Goal: Task Accomplishment & Management: Complete application form

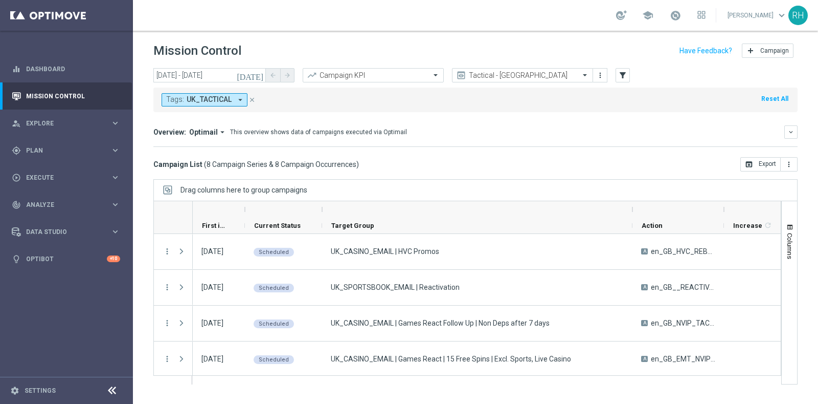
scroll to position [41, 0]
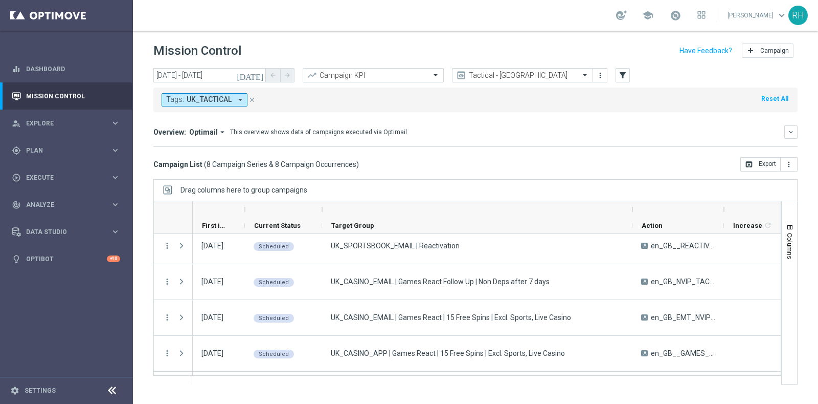
click at [249, 101] on icon "close" at bounding box center [252, 99] width 7 height 7
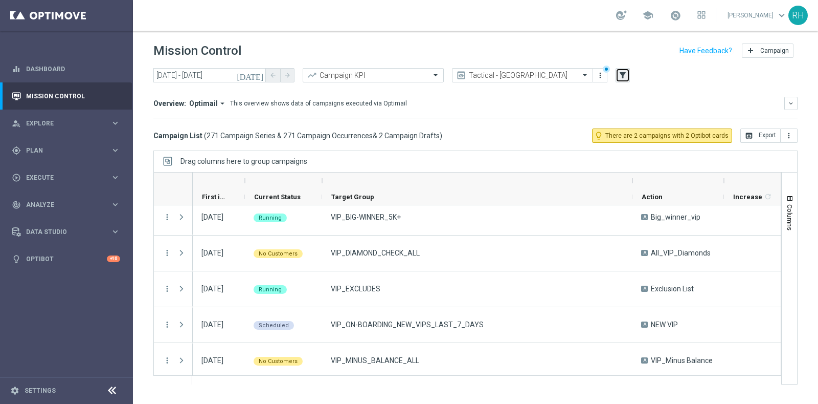
click at [625, 76] on icon "filter_alt" at bounding box center [622, 75] width 9 height 9
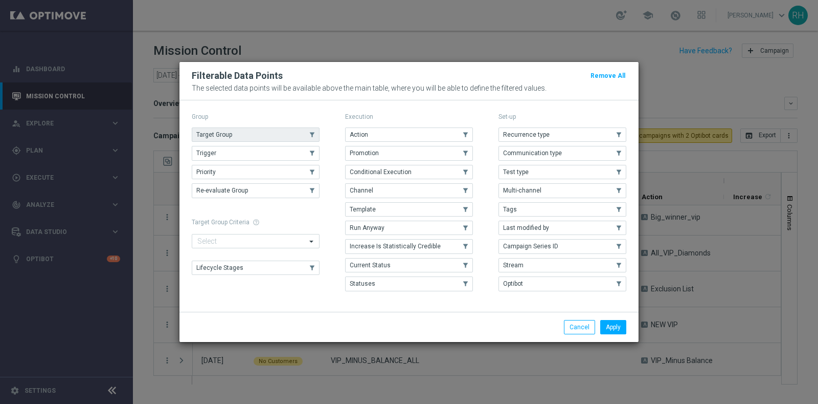
click at [303, 137] on button "Target Group" at bounding box center [256, 134] width 128 height 14
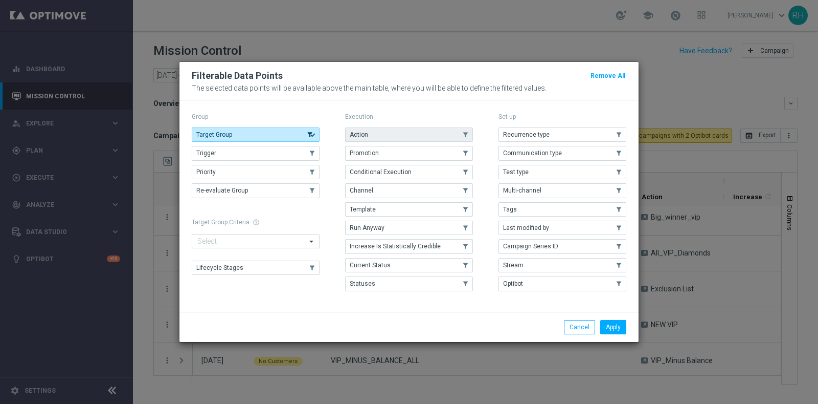
click at [399, 141] on button "Action" at bounding box center [409, 134] width 128 height 14
click at [609, 320] on button "Apply" at bounding box center [613, 327] width 26 height 14
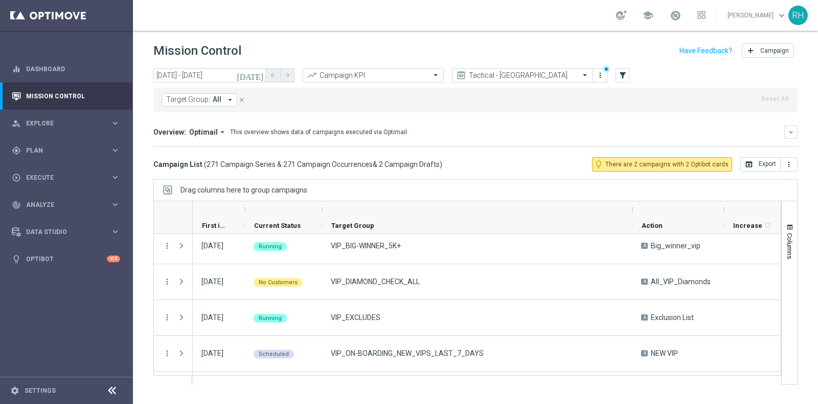
click at [222, 99] on button "Target Group: All arrow_drop_down" at bounding box center [200, 99] width 76 height 13
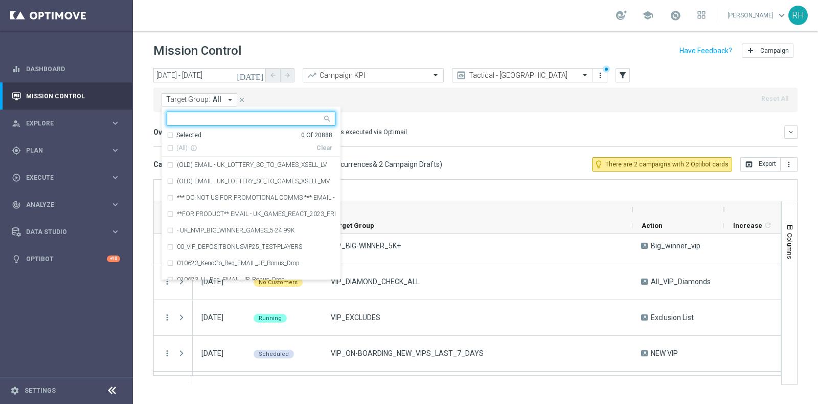
click at [222, 99] on button "Target Group: All arrow_drop_down" at bounding box center [200, 99] width 76 height 13
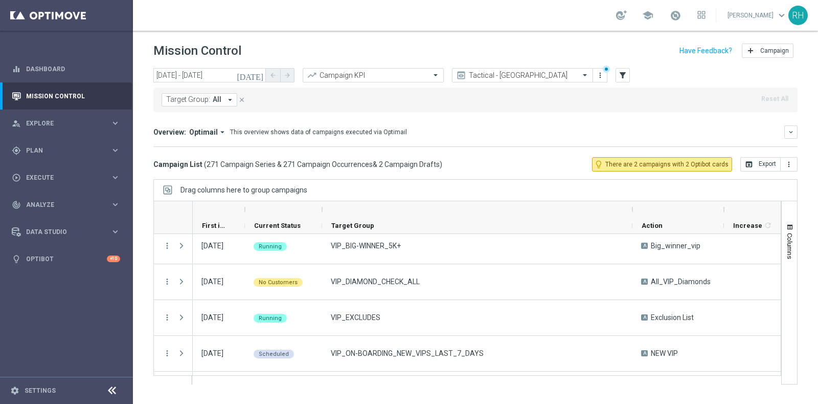
click at [222, 99] on button "Target Group: All arrow_drop_down" at bounding box center [200, 99] width 76 height 13
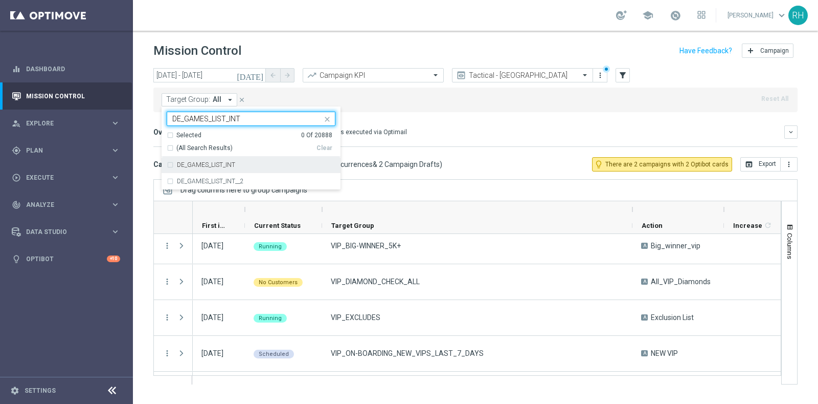
click at [228, 162] on label "DE_GAMES_LIST_INT" at bounding box center [206, 165] width 58 height 6
click at [248, 114] on div "DE_GAMES_LIST_INT DE_GAMES_LIST_INT" at bounding box center [244, 118] width 155 height 13
click at [232, 117] on input "DE_GAMES_LIST_INT" at bounding box center [247, 119] width 150 height 9
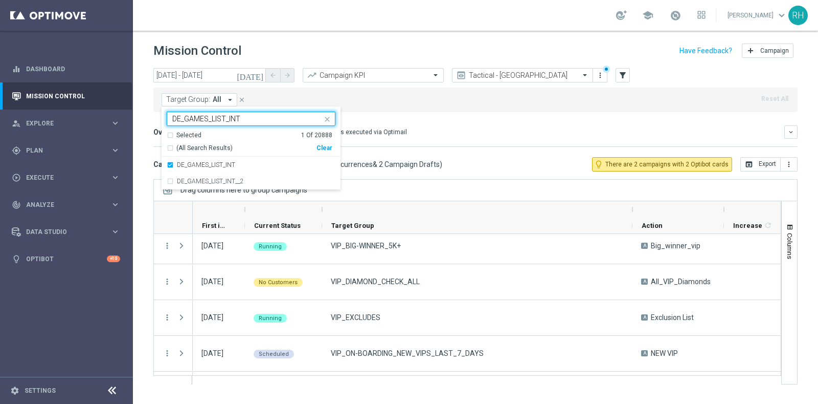
click at [232, 117] on input "DE_GAMES_LIST_INT" at bounding box center [247, 119] width 150 height 9
paste input "RI_"
click at [236, 166] on label "DE_RI_GAMES_LIST_INT" at bounding box center [210, 165] width 66 height 6
type input "DE_RI_GAMES_LIST_INT"
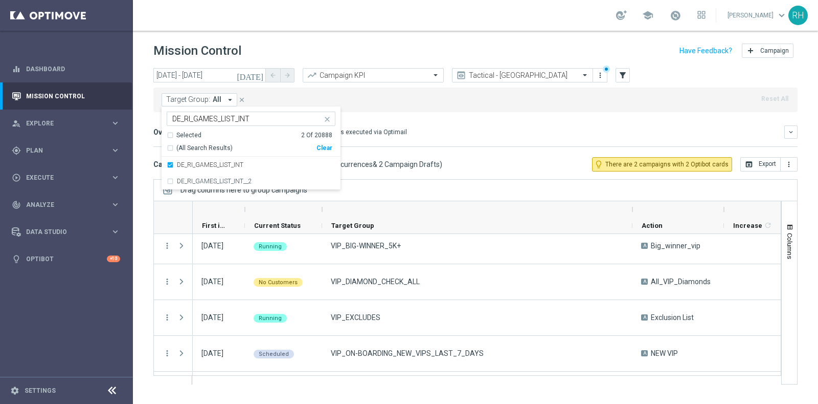
click at [454, 150] on mini-dashboard "Overview: Optimail arrow_drop_down This overview shows data of campaigns execut…" at bounding box center [475, 134] width 644 height 45
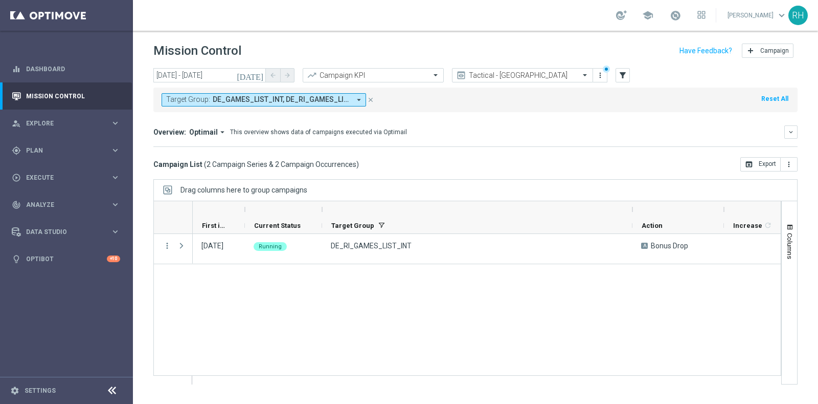
scroll to position [0, 0]
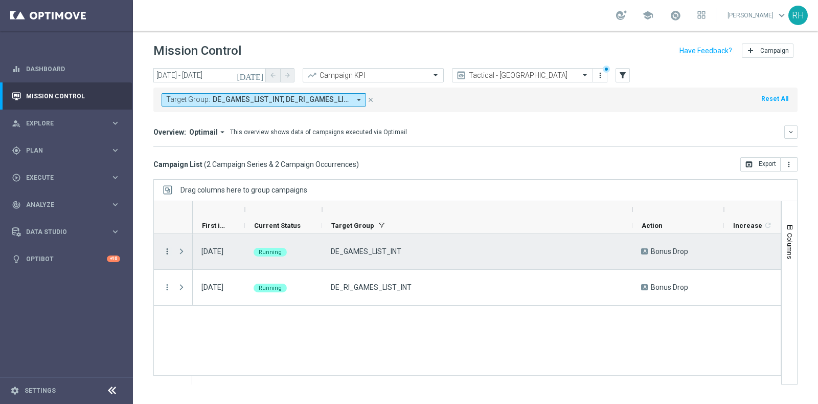
click at [166, 250] on icon "more_vert" at bounding box center [167, 251] width 9 height 9
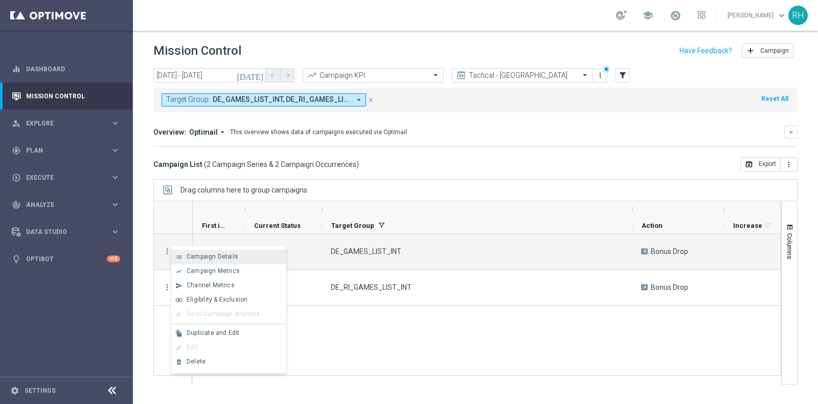
click at [193, 259] on span "Campaign Details" at bounding box center [213, 256] width 52 height 7
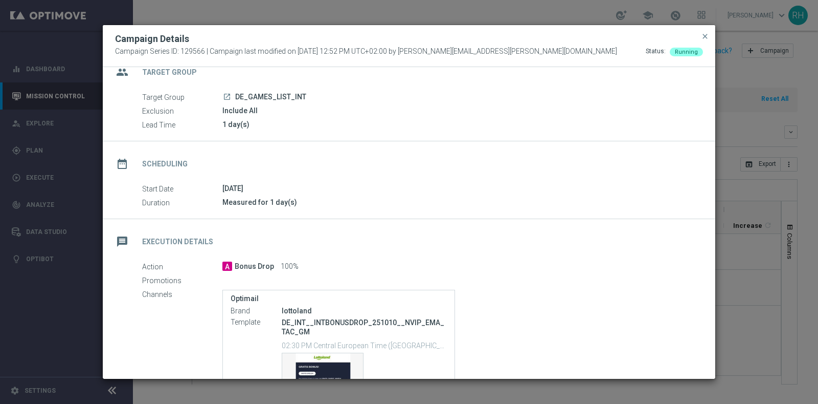
scroll to position [126, 0]
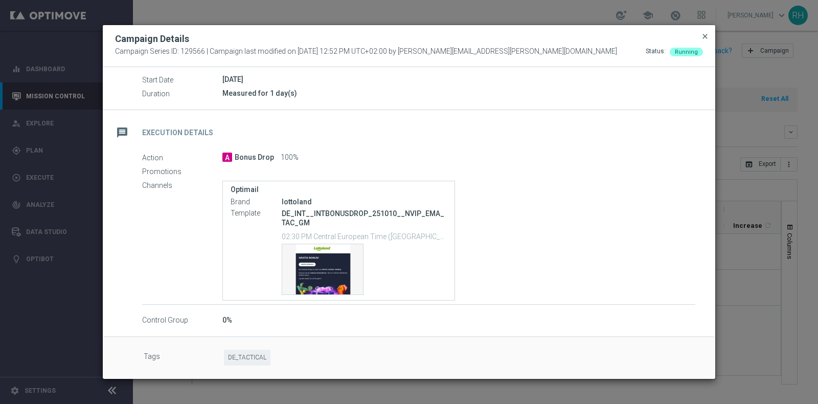
click at [703, 37] on span "close" at bounding box center [705, 36] width 8 height 8
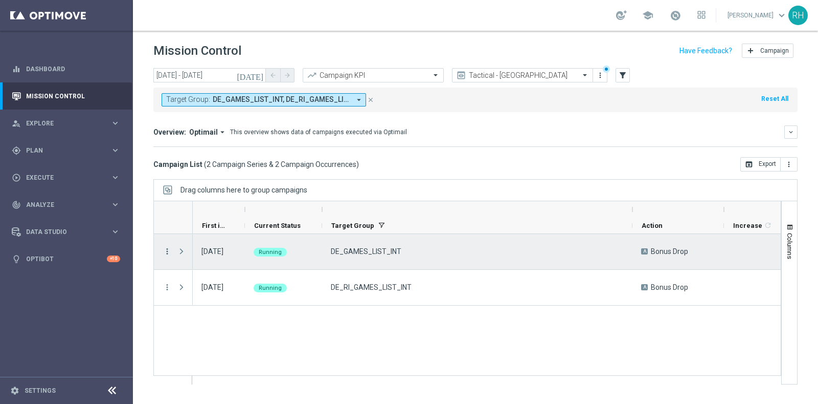
click at [166, 247] on icon "more_vert" at bounding box center [167, 251] width 9 height 9
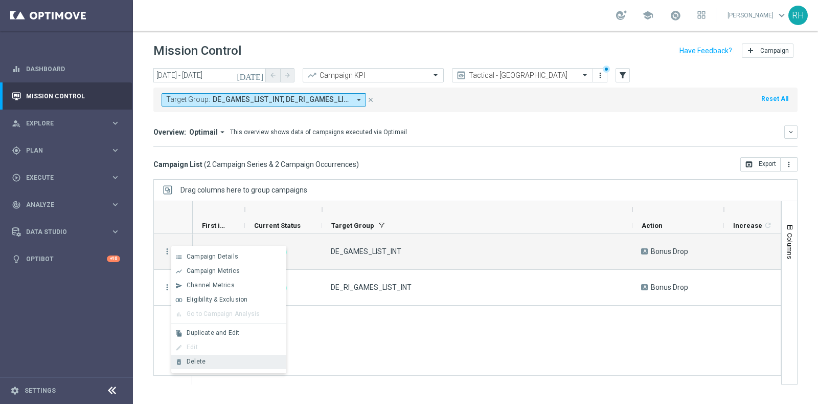
click at [198, 364] on span "Delete" at bounding box center [196, 360] width 19 height 7
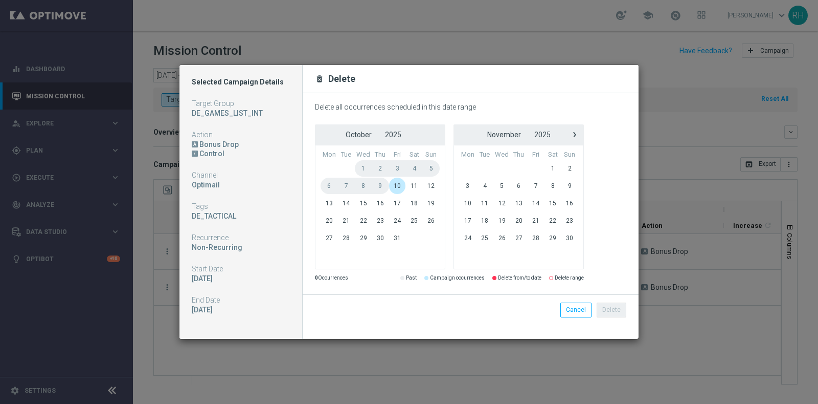
click at [396, 183] on span "10" at bounding box center [397, 185] width 17 height 16
click at [616, 308] on button "Delete" at bounding box center [612, 309] width 30 height 14
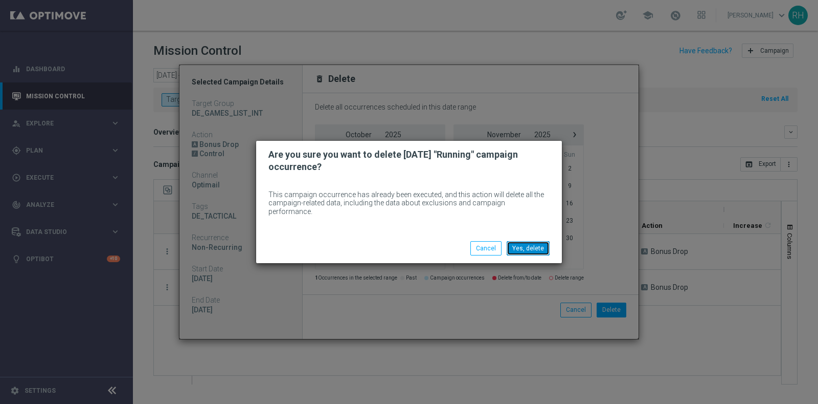
click at [538, 241] on button "Yes, delete" at bounding box center [528, 248] width 43 height 14
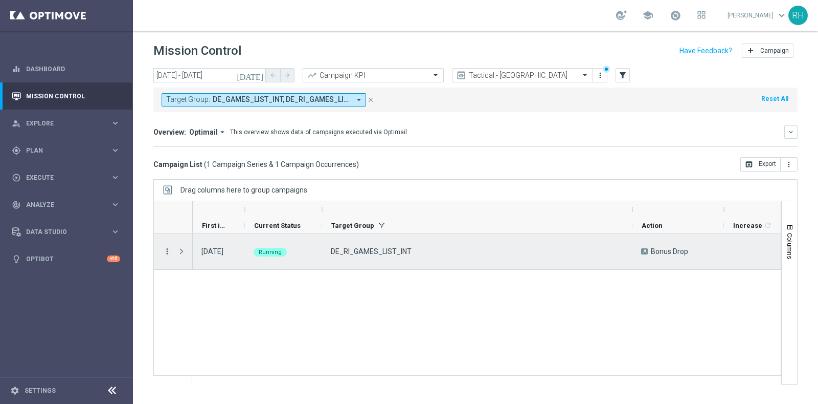
click at [166, 252] on icon "more_vert" at bounding box center [167, 251] width 9 height 9
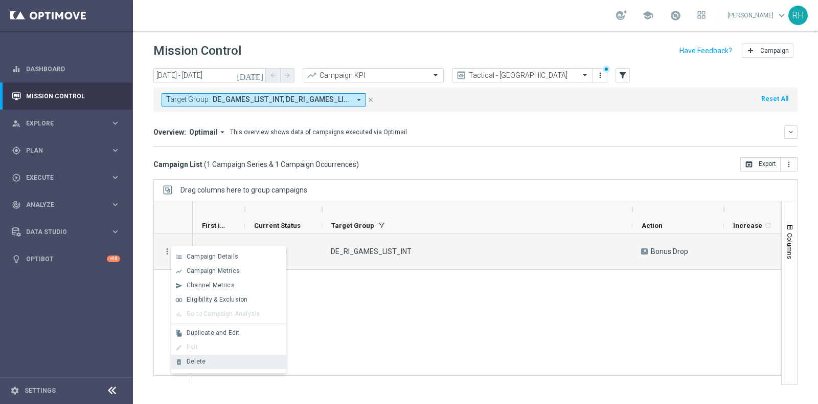
click at [204, 363] on span "Delete" at bounding box center [196, 360] width 19 height 7
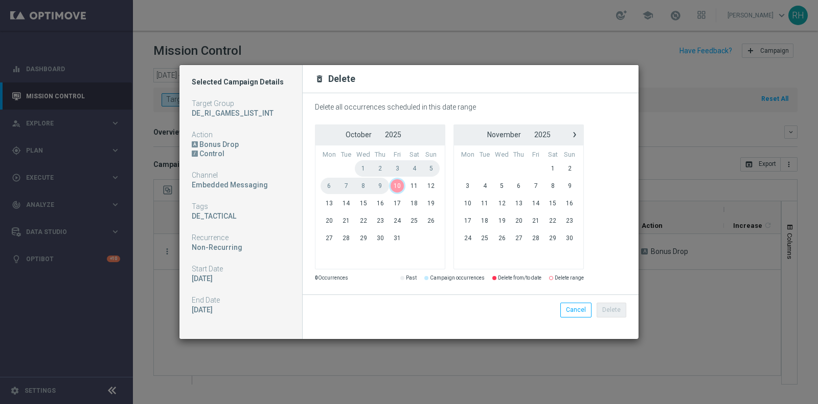
click at [393, 184] on span "10" at bounding box center [397, 185] width 17 height 16
click at [610, 305] on button "Delete" at bounding box center [612, 309] width 30 height 14
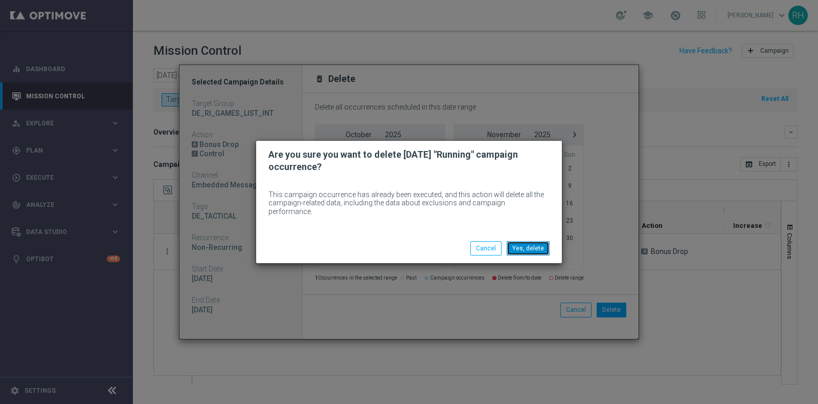
click at [538, 244] on button "Yes, delete" at bounding box center [528, 248] width 43 height 14
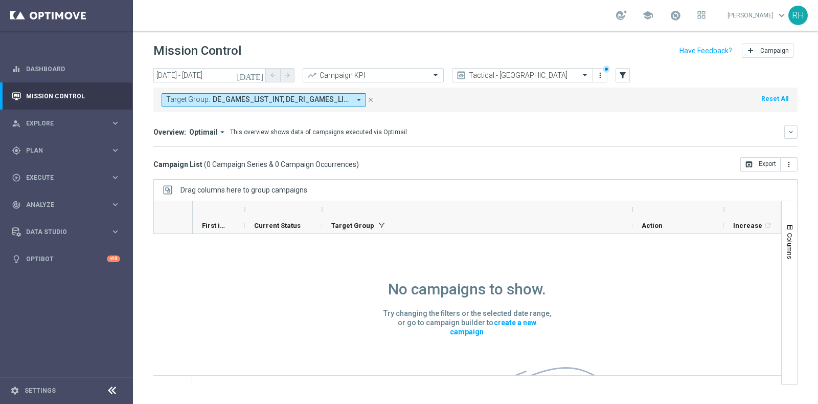
click at [342, 101] on span "DE_GAMES_LIST_INT, DE_RI_GAMES_LIST_INT" at bounding box center [282, 99] width 138 height 9
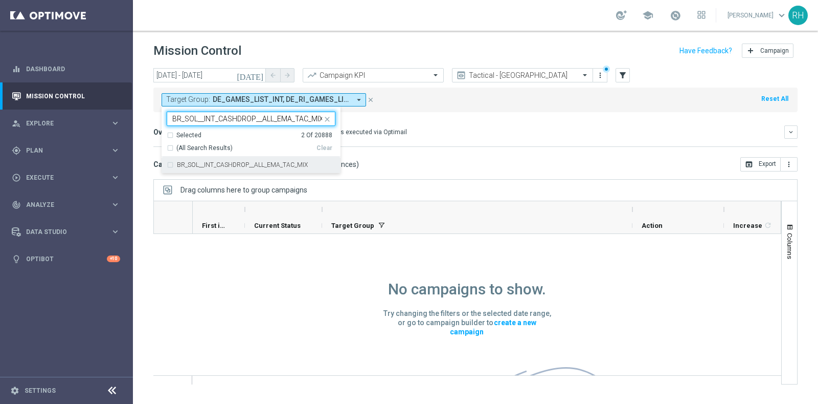
click at [299, 169] on div "BR_SOL__INT_CASHDROP__ALL_EMA_TAC_MIX" at bounding box center [251, 164] width 169 height 16
type input "BR_SOL__INT_CASHDROP__ALL_EMA_TAC_MIX"
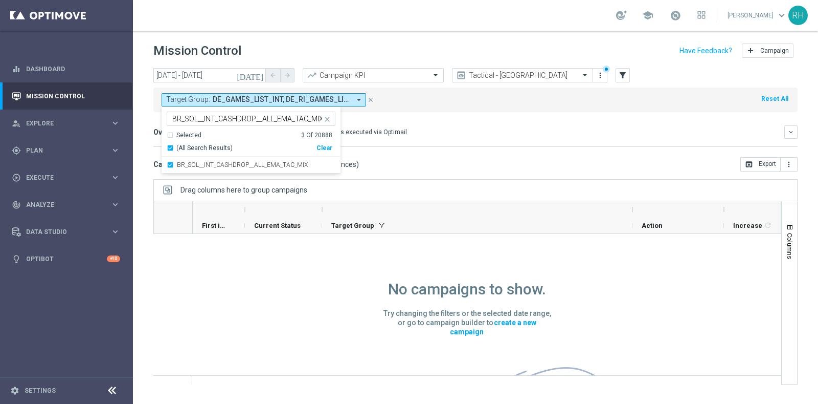
click at [447, 152] on mini-dashboard "Overview: Optimail arrow_drop_down This overview shows data of campaigns execut…" at bounding box center [475, 134] width 644 height 45
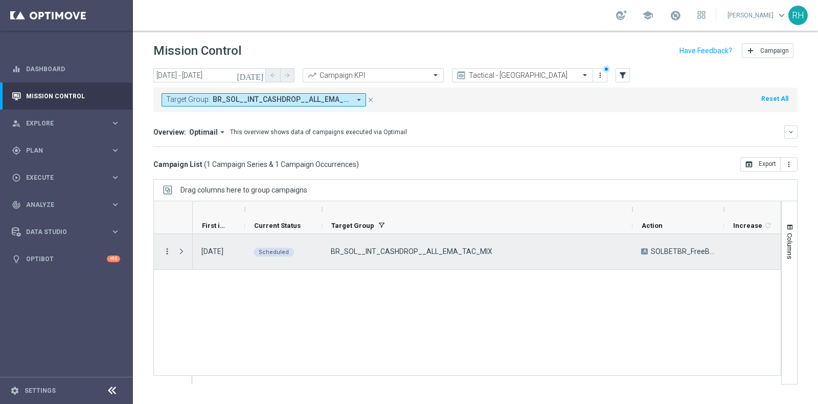
click at [169, 250] on icon "more_vert" at bounding box center [167, 251] width 9 height 9
click at [184, 254] on div "list" at bounding box center [178, 256] width 15 height 7
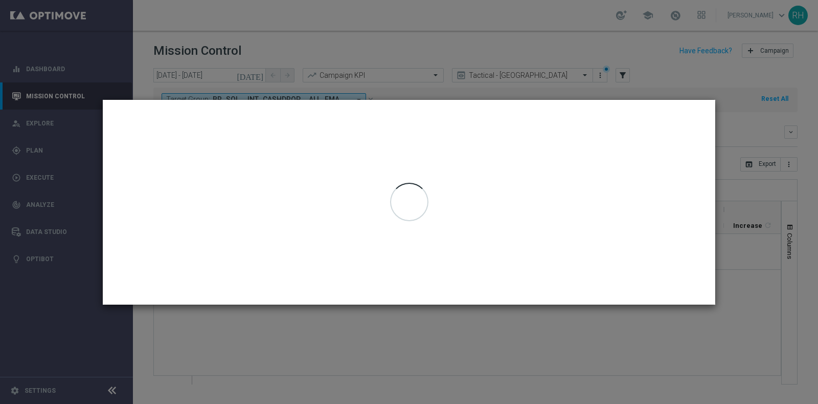
click at [392, 41] on modal-container at bounding box center [409, 202] width 818 height 404
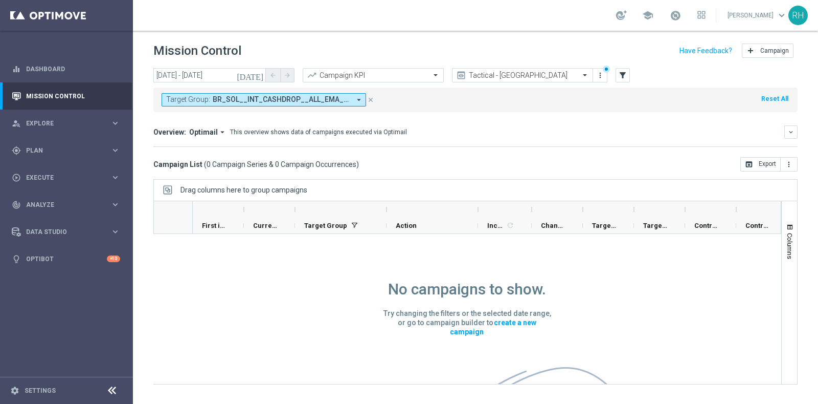
click at [310, 100] on span "BR_SOL__INT_CASHDROP__ALL_EMA_TAC_MIX, DE_GAMES_LIST_INT, DE_RI_GAMES_LIST_INT" at bounding box center [282, 99] width 138 height 9
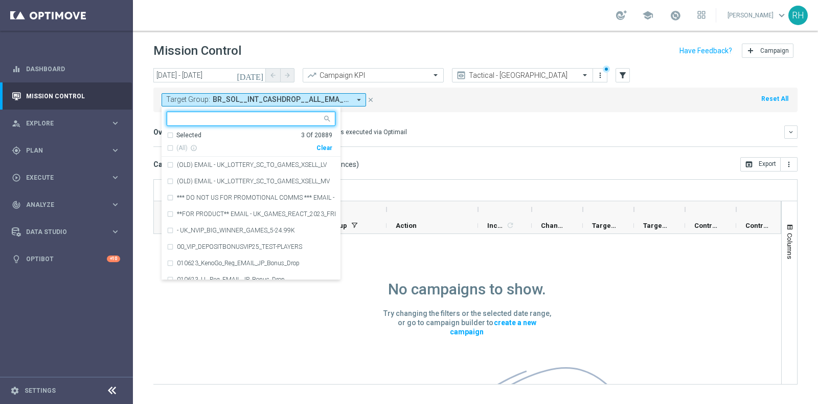
click at [303, 114] on div "Selected 3 of 20889" at bounding box center [244, 118] width 155 height 13
click at [289, 119] on input "text" at bounding box center [247, 119] width 150 height 9
paste input "pt_BR_SX_TGT_ALL_EM_TAC_MIX__INT_CASHDROP_BETBR"
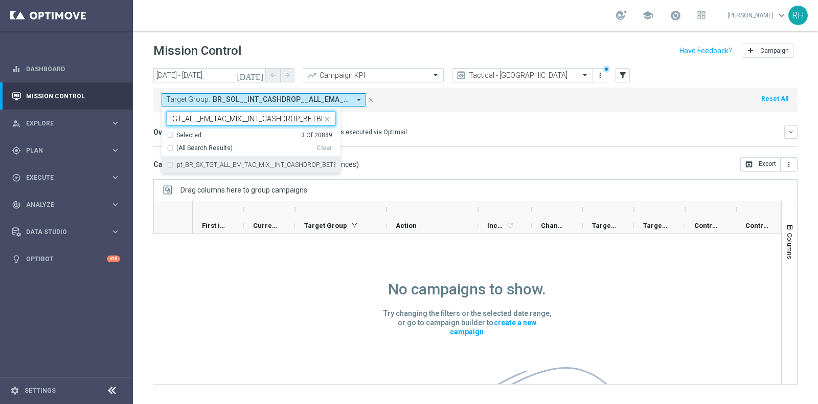
click at [309, 163] on label "pt_BR_SX_TGT_ALL_EM_TAC_MIX__INT_CASHDROP_BETBR" at bounding box center [256, 165] width 159 height 6
type input "pt_BR_SX_TGT_ALL_EM_TAC_MIX__INT_CASHDROP_BETBR"
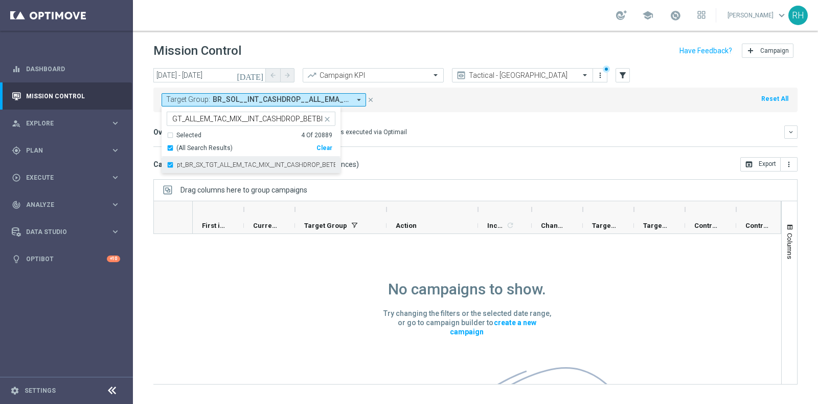
scroll to position [0, 0]
click at [416, 141] on div "Overview: Optimail arrow_drop_down This overview shows data of campaigns execut…" at bounding box center [475, 135] width 644 height 21
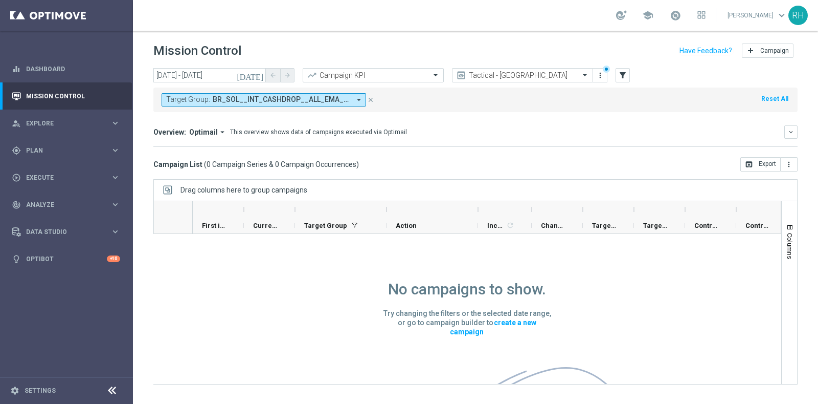
click at [416, 141] on div "Overview: Optimail arrow_drop_down This overview shows data of campaigns execut…" at bounding box center [475, 135] width 644 height 21
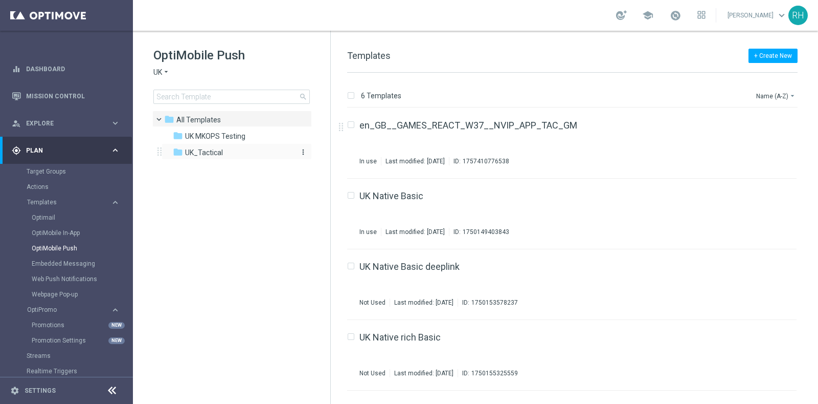
click at [211, 147] on div "folder UK_Tactical" at bounding box center [232, 153] width 118 height 12
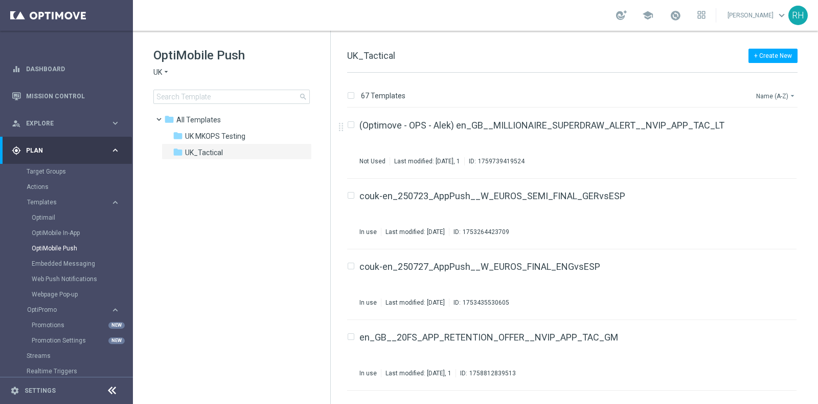
click at [780, 92] on button "Name (A-Z) arrow_drop_down" at bounding box center [776, 95] width 42 height 12
click at [768, 139] on span "Date Modified (Newest)" at bounding box center [758, 141] width 69 height 7
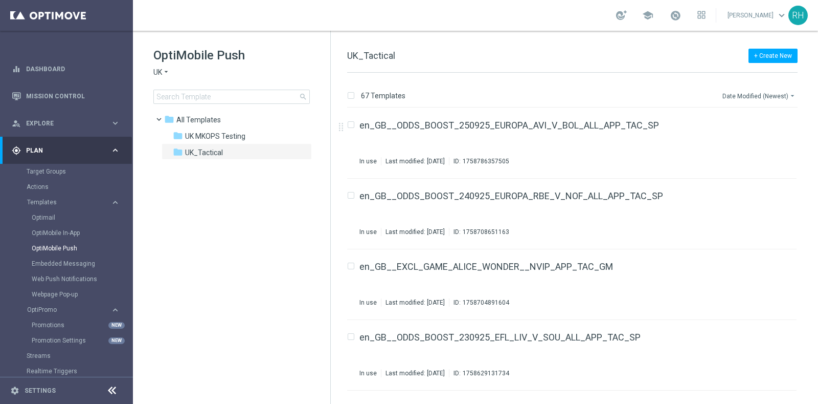
click at [742, 98] on button "Date Modified (Newest) arrow_drop_down" at bounding box center [760, 95] width 76 height 12
click at [739, 154] on span "Date Modified (Oldest)" at bounding box center [757, 155] width 66 height 7
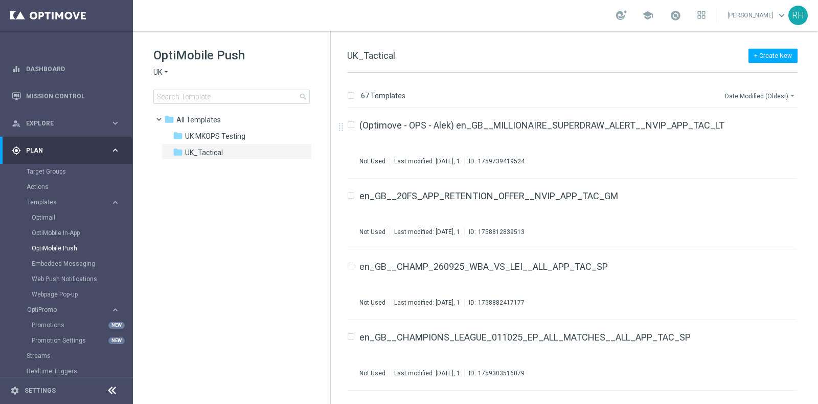
click at [766, 91] on button "Date Modified (Oldest) arrow_drop_down" at bounding box center [761, 95] width 74 height 12
click at [766, 140] on span "Date Modified (Newest)" at bounding box center [758, 141] width 69 height 7
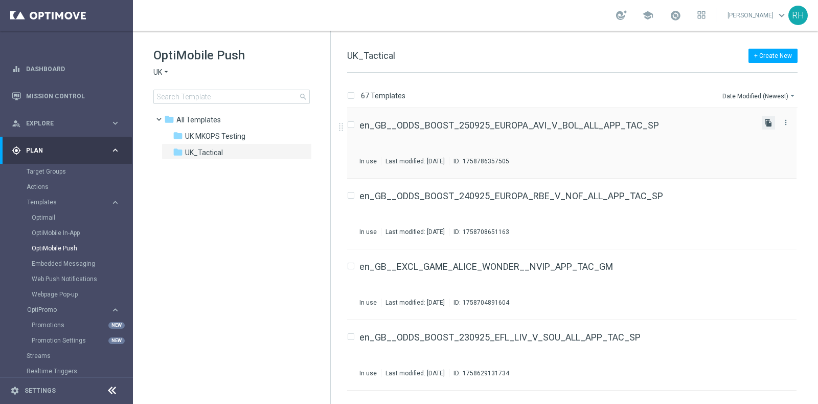
click at [768, 121] on icon "file_copy" at bounding box center [769, 123] width 8 height 8
click at [723, 124] on div "en_GB__ODDS_BOOST_250925_EUROPA_AVI_V_BOL_ALL_APP_TAC_SP" at bounding box center [557, 125] width 394 height 9
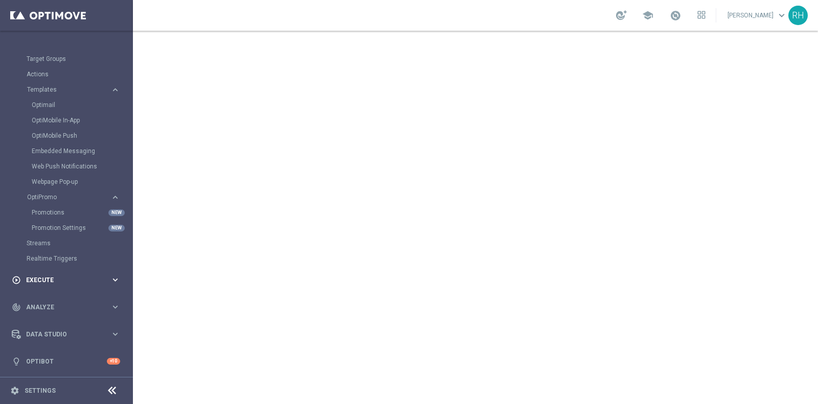
click at [60, 279] on span "Execute" at bounding box center [68, 280] width 84 height 6
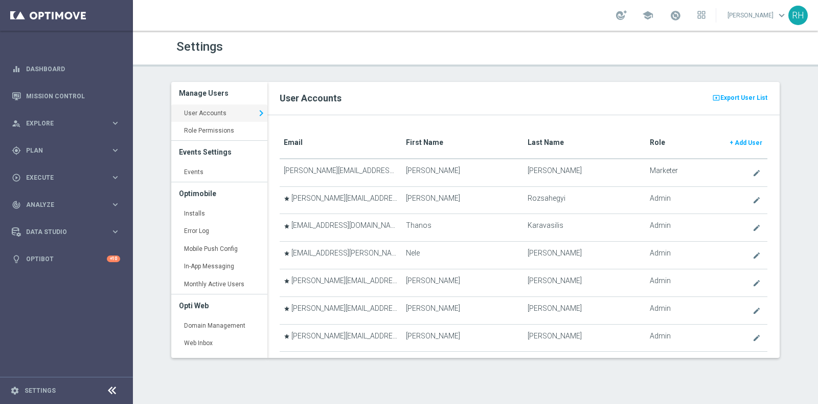
click at [335, 100] on h2 "User Accounts" at bounding box center [524, 98] width 488 height 12
click at [384, 84] on div "present_to_all Export User List User Accounts" at bounding box center [523, 98] width 512 height 33
click at [203, 212] on link "Installs keyboard_arrow_right" at bounding box center [219, 214] width 96 height 18
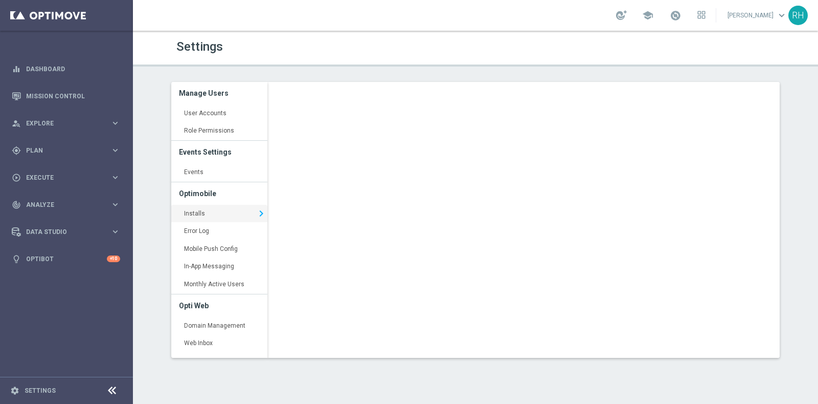
scroll to position [1, 0]
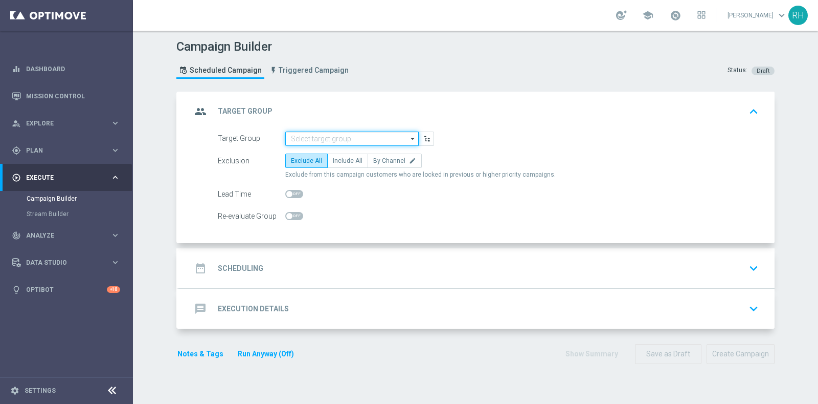
click at [340, 136] on input at bounding box center [351, 138] width 133 height 14
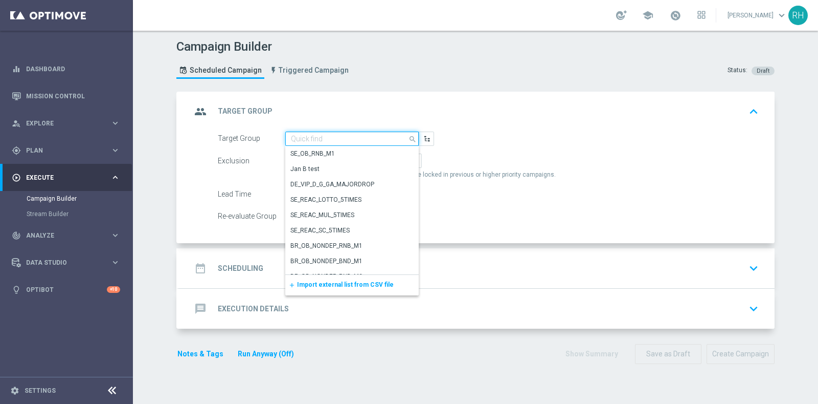
paste input "UK_SPORTSBOOK_APP | Stakes last 90 days"
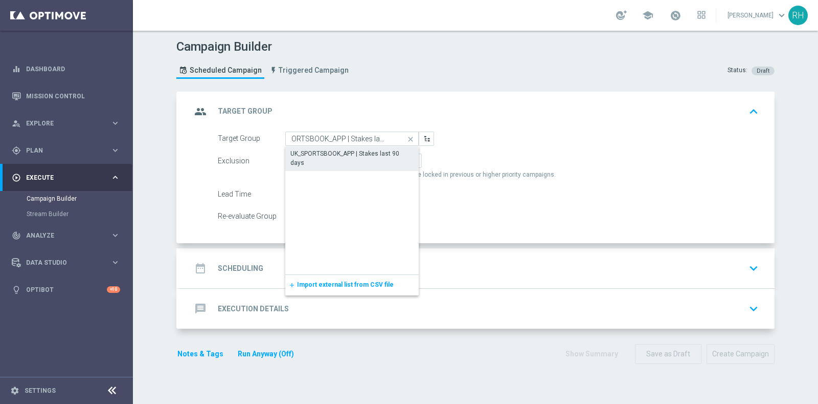
click at [355, 147] on div "UK_SPORTSBOOK_APP | Stakes last 90 days" at bounding box center [351, 158] width 133 height 24
type input "UK_SPORTSBOOK_APP | Stakes last 90 days"
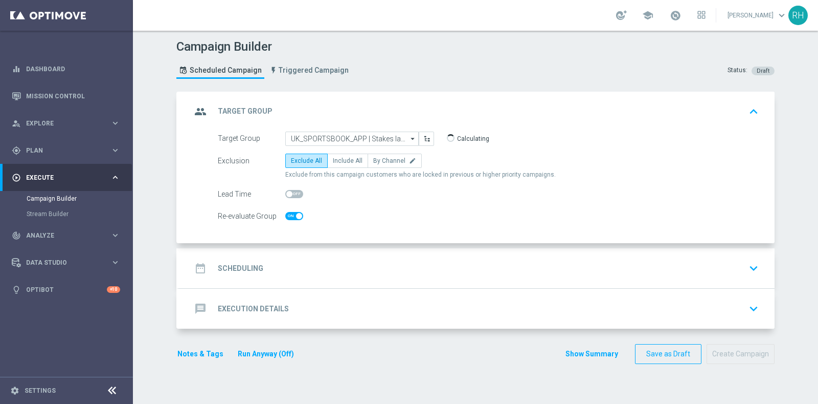
checkbox input "true"
click at [353, 158] on span "Include All" at bounding box center [348, 160] width 30 height 7
click at [340, 159] on input "Include All" at bounding box center [336, 162] width 7 height 7
radio input "true"
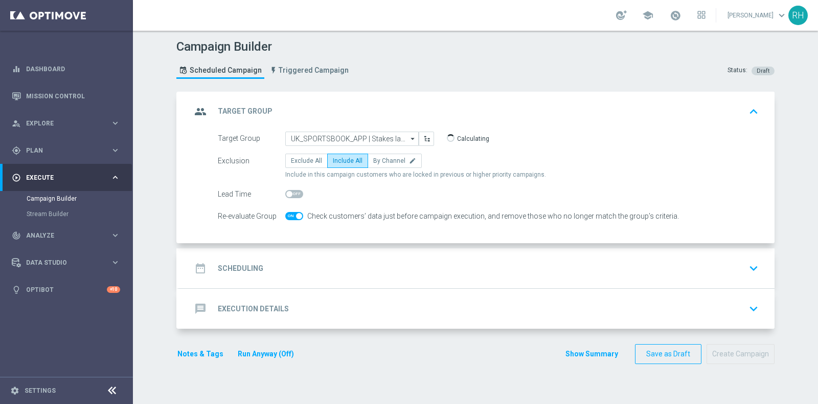
click at [374, 255] on div "date_range Scheduling keyboard_arrow_down" at bounding box center [477, 268] width 596 height 40
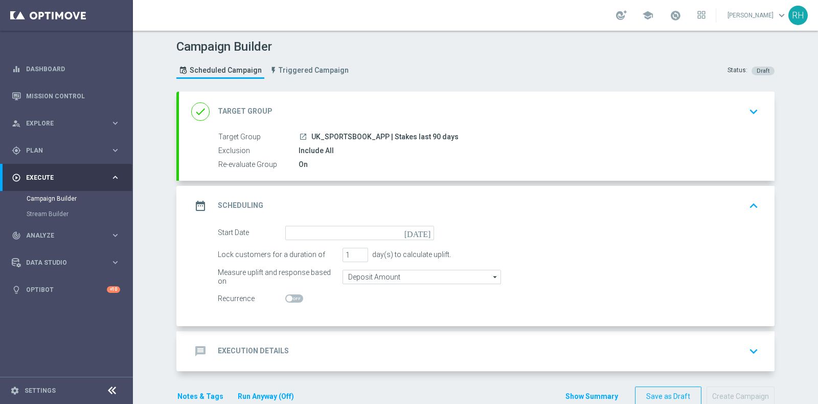
click at [429, 229] on icon "[DATE]" at bounding box center [420, 231] width 30 height 11
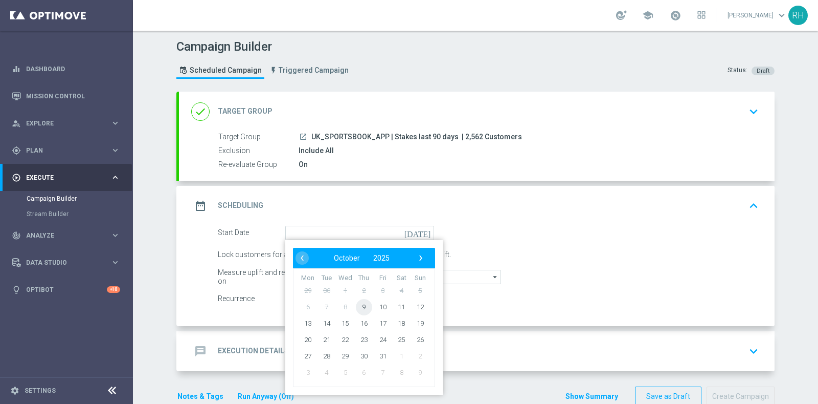
click at [368, 305] on span "9" at bounding box center [364, 306] width 16 height 16
type input "[DATE]"
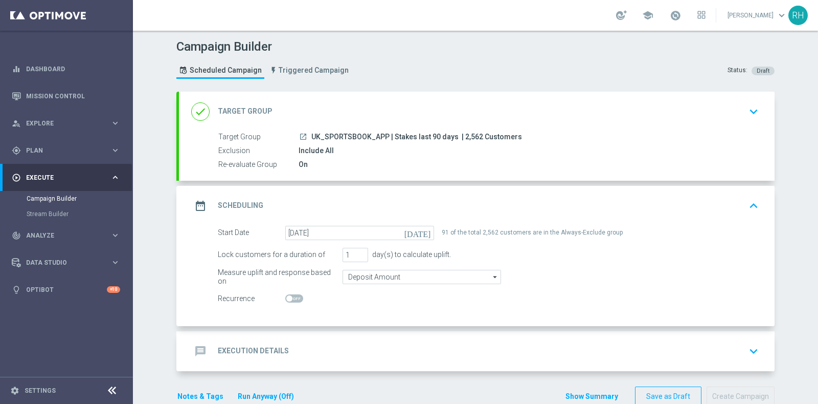
click at [477, 136] on span "| 2,562 Customers" at bounding box center [492, 136] width 60 height 9
click at [474, 136] on span "| 2,562 Customers" at bounding box center [492, 136] width 60 height 9
copy span "2,562"
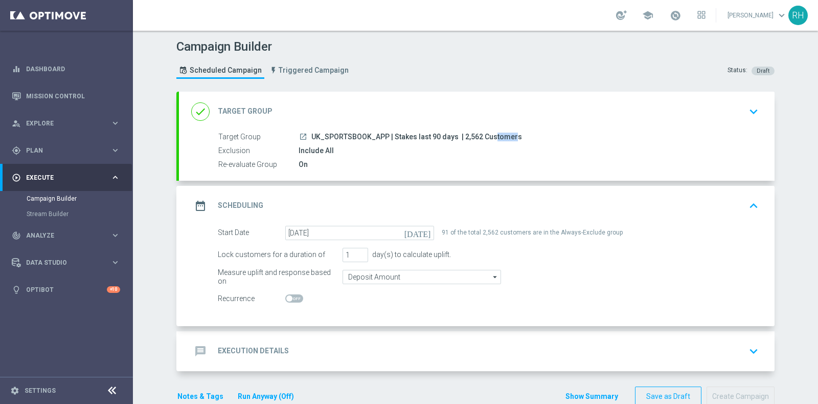
scroll to position [20, 0]
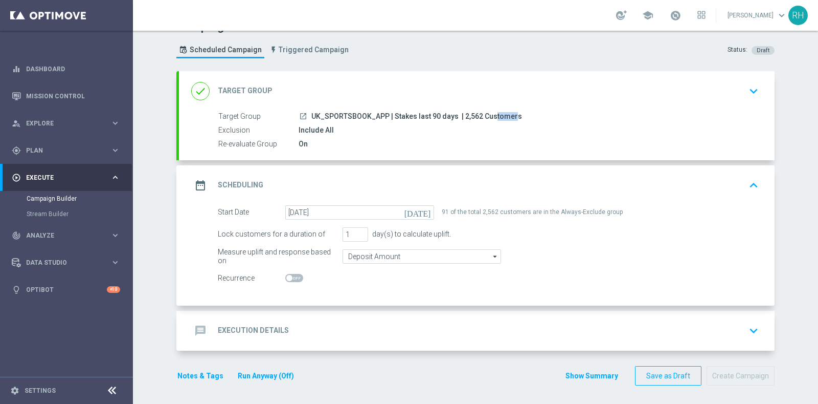
click at [328, 310] on div "message Execution Details keyboard_arrow_down" at bounding box center [477, 330] width 596 height 40
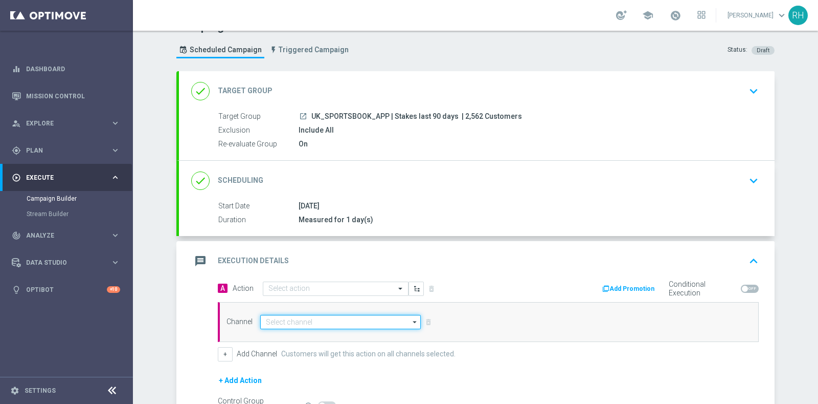
click at [330, 315] on input at bounding box center [340, 322] width 161 height 14
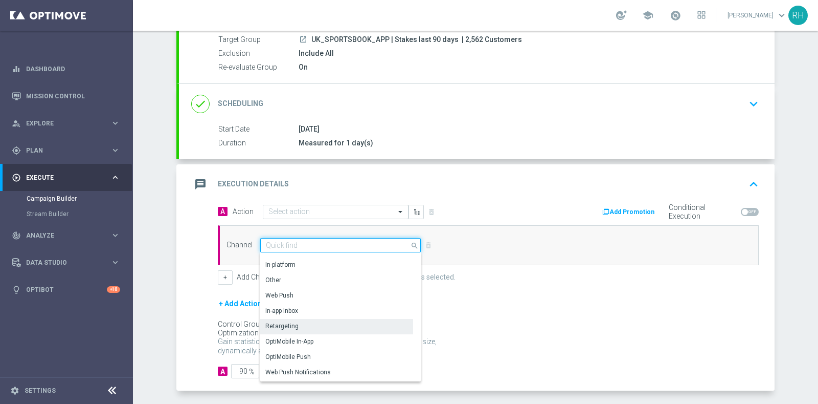
scroll to position [270, 0]
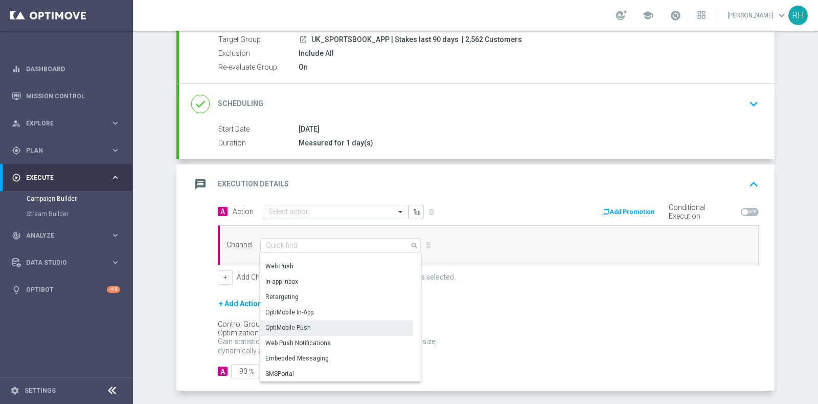
click at [327, 325] on div "OptiMobile Push" at bounding box center [336, 327] width 153 height 14
type input "OptiMobile Push"
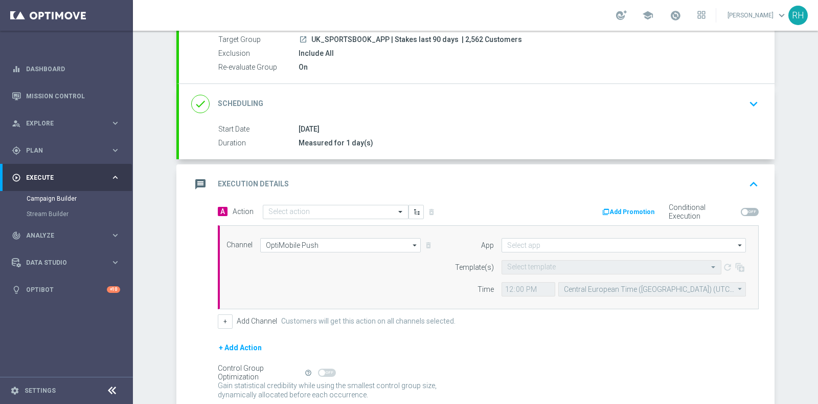
scroll to position [180, 0]
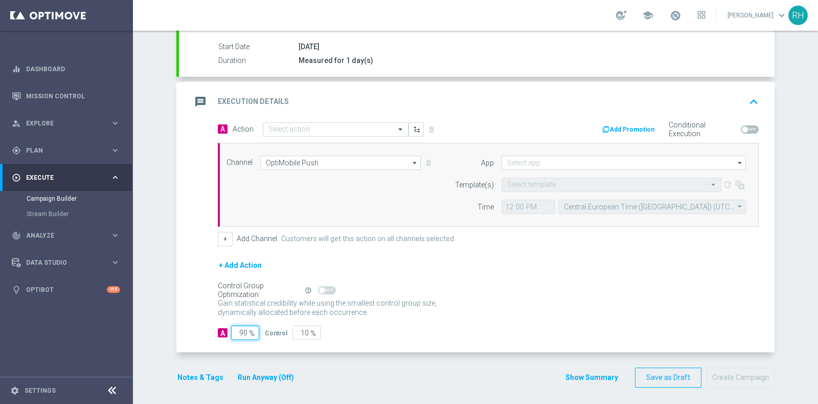
click at [244, 331] on input "90" at bounding box center [245, 332] width 28 height 14
type input "1"
type input "99"
type input "10"
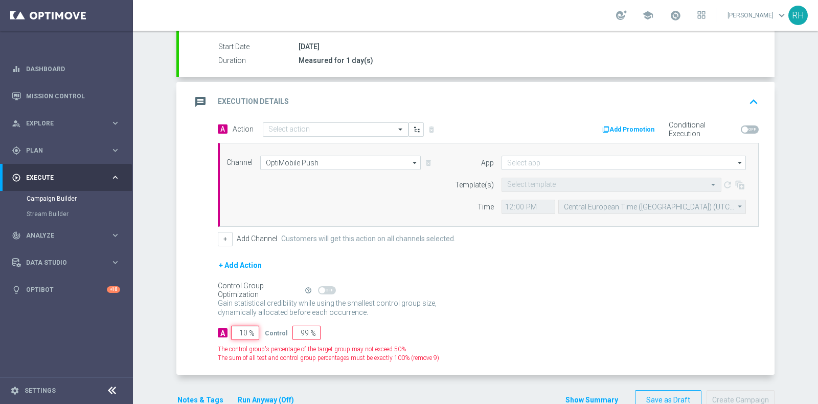
type input "90"
type input "100"
type input "0"
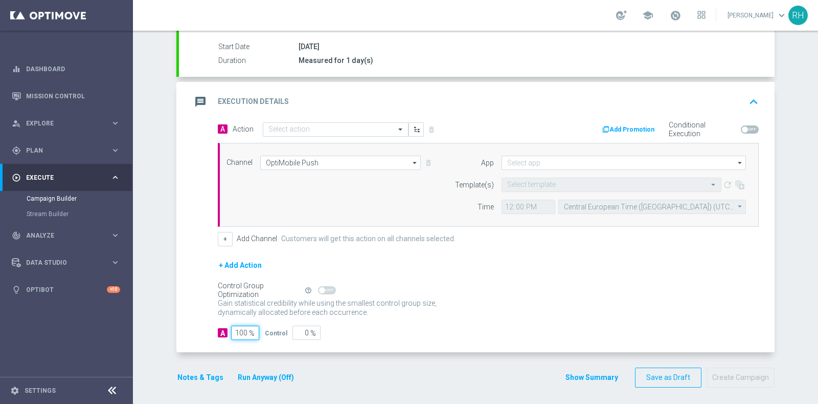
type input "100"
click at [206, 307] on div "A Action Select action delete_forever Add Promotion Conditional Execution Chann…" at bounding box center [477, 237] width 596 height 231
click at [204, 371] on button "Notes & Tags" at bounding box center [200, 377] width 48 height 13
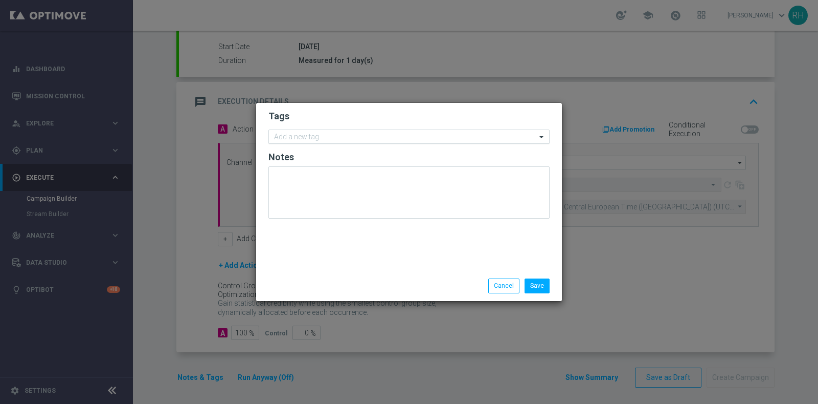
click at [328, 142] on div at bounding box center [405, 138] width 264 height 10
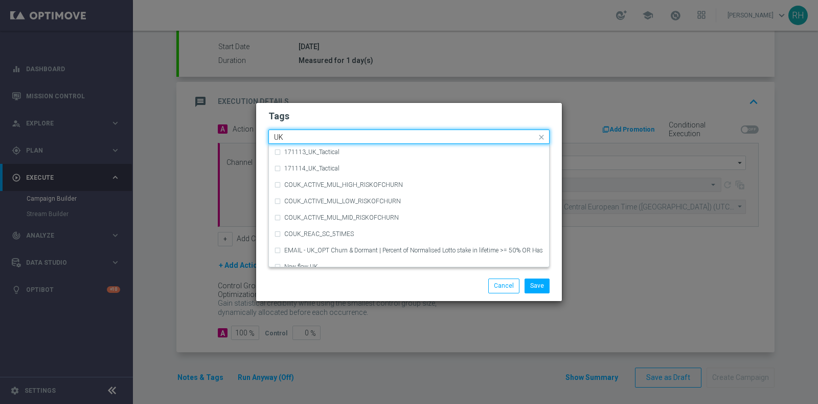
type input "U"
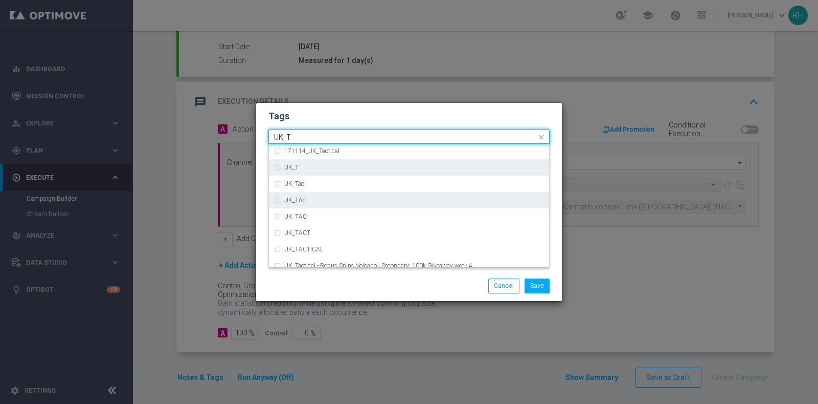
scroll to position [26, 0]
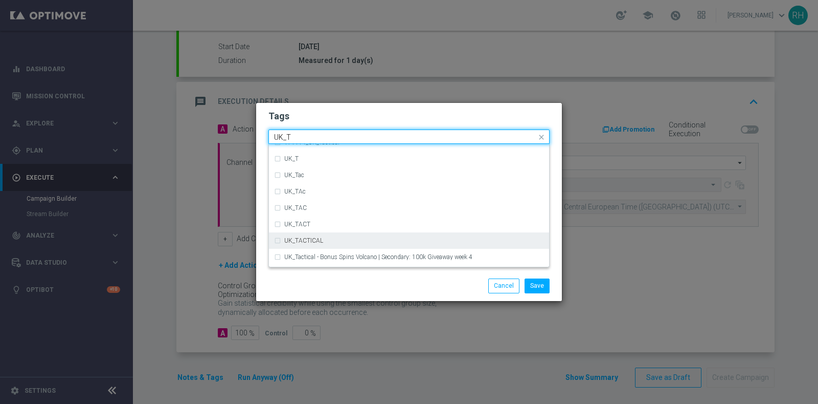
click at [338, 237] on div "UK_TACTICAL" at bounding box center [409, 240] width 270 height 16
type input "UK_T"
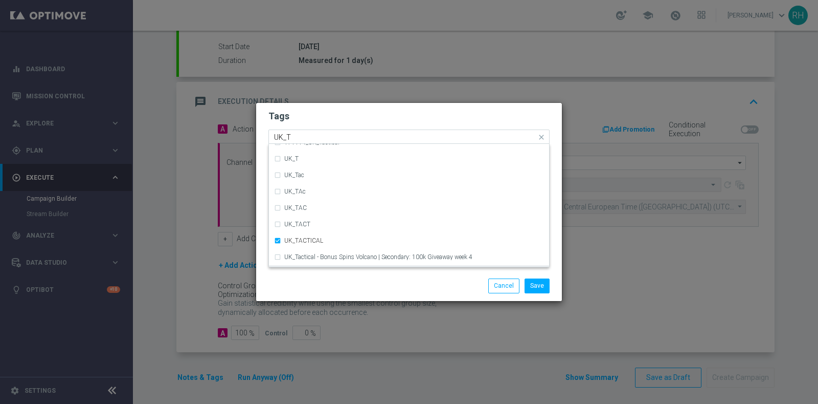
click at [356, 277] on div "Save Cancel" at bounding box center [409, 286] width 306 height 30
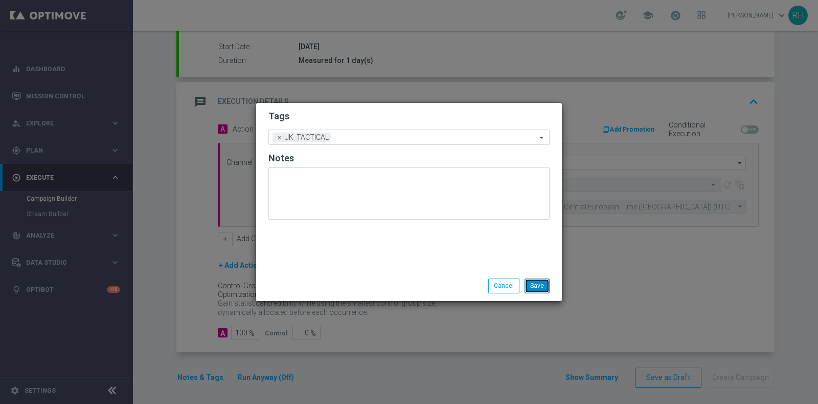
click at [547, 289] on button "Save" at bounding box center [537, 285] width 25 height 14
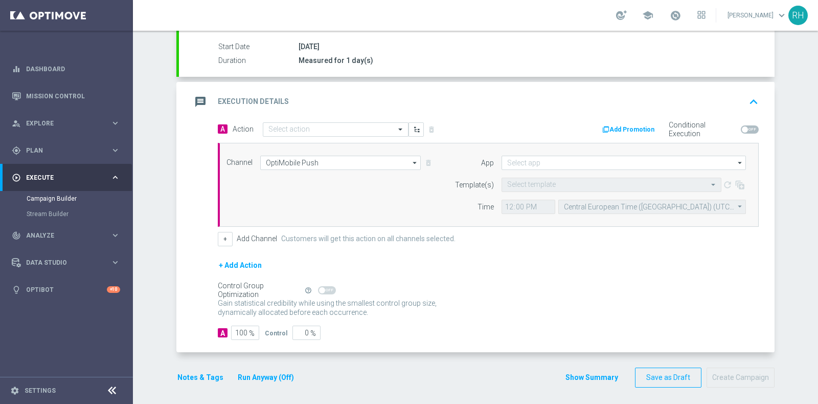
click at [619, 284] on div "Control Group Optimization Self Optimizing Campaign help_outline" at bounding box center [488, 289] width 541 height 11
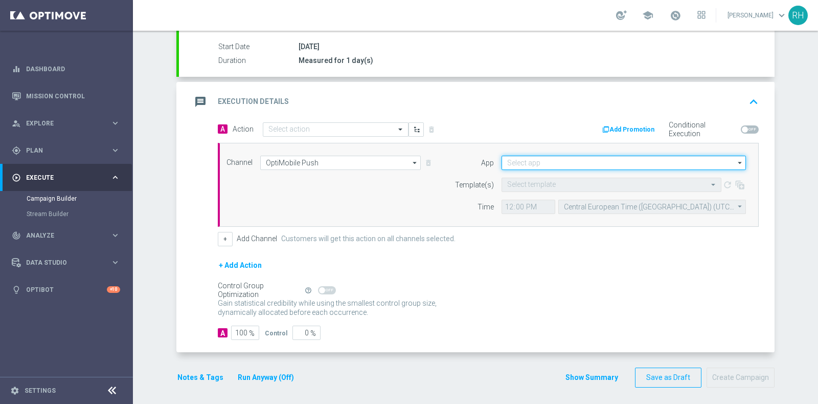
click at [541, 161] on input at bounding box center [624, 162] width 244 height 14
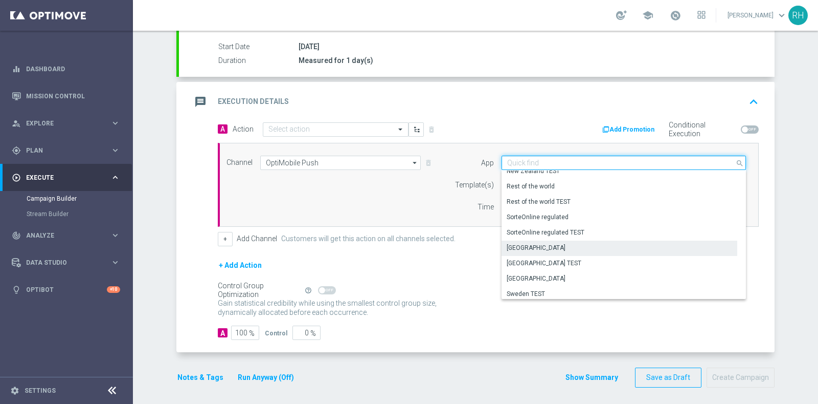
scroll to position [423, 0]
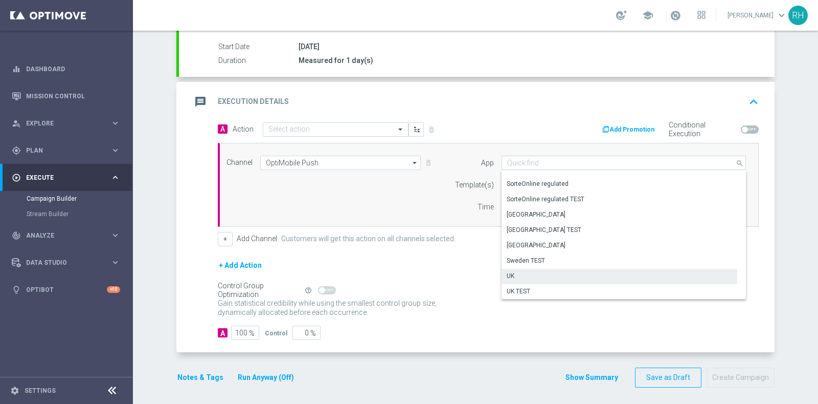
click at [538, 271] on div "UK" at bounding box center [620, 275] width 236 height 14
type input "UK"
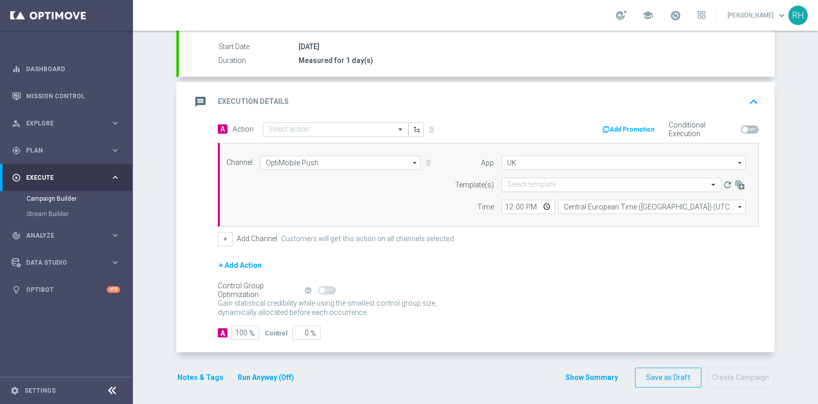
click at [568, 181] on input "text" at bounding box center [601, 185] width 188 height 9
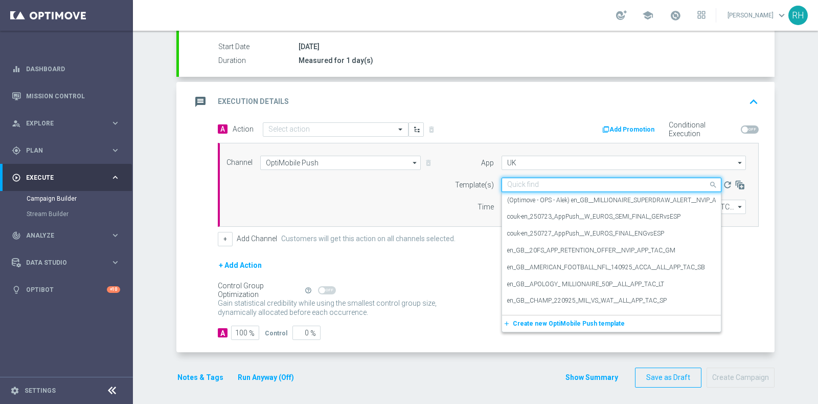
paste input "en_GB__ODDS_BOOST_251009_ENG_V_WAL_ALL_APP_TAC_SP"
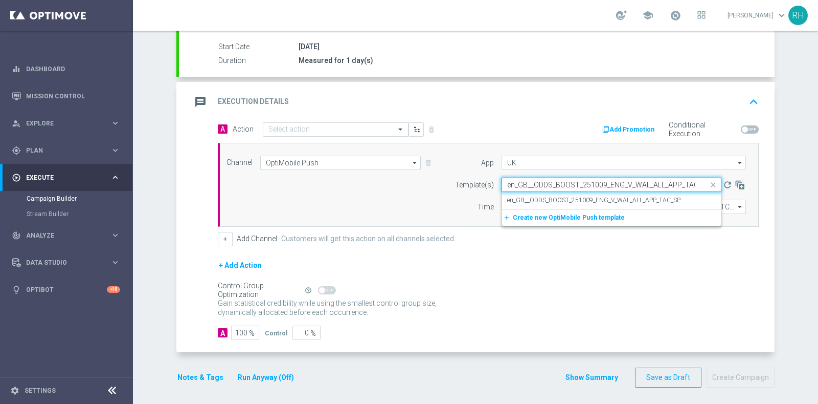
scroll to position [0, 9]
click at [567, 198] on label "en_GB__ODDS_BOOST_251009_ENG_V_WAL_ALL_APP_TAC_SP" at bounding box center [593, 200] width 173 height 9
type input "en_GB__ODDS_BOOST_251009_ENG_V_WAL_ALL_APP_TAC_SP"
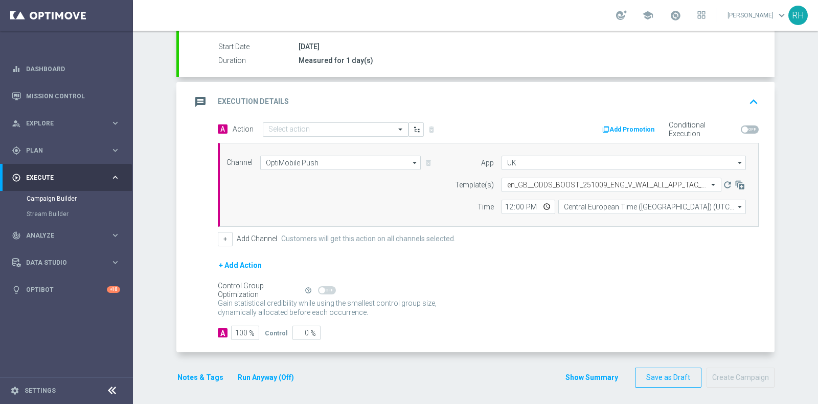
scroll to position [0, 0]
click at [394, 127] on div at bounding box center [335, 129] width 145 height 9
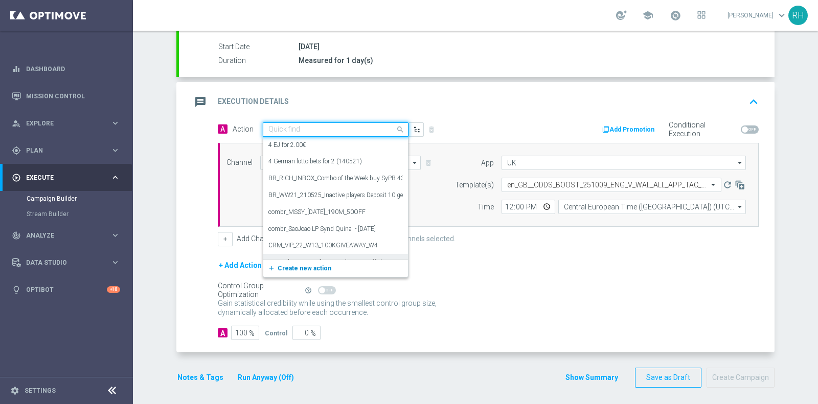
click at [321, 262] on button "add_new Create new action" at bounding box center [333, 268] width 141 height 12
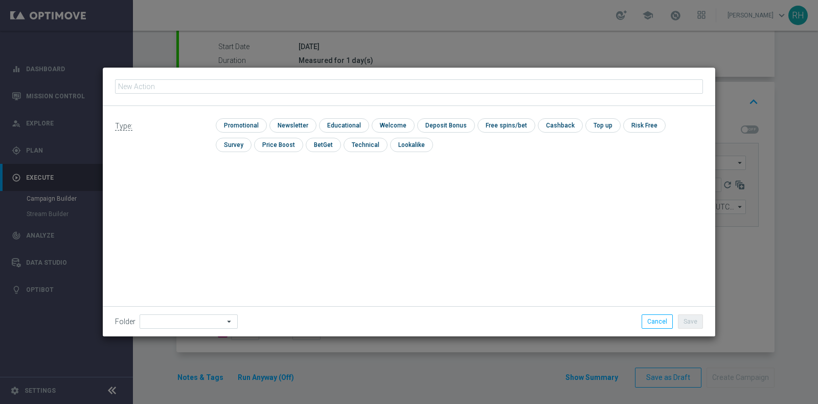
type input "en_GB__ODDS_BOOST_251009_ENG_V_WAL_ALL_APP_TAC_SP"
click at [235, 120] on input "checkbox" at bounding box center [240, 125] width 49 height 14
checkbox input "true"
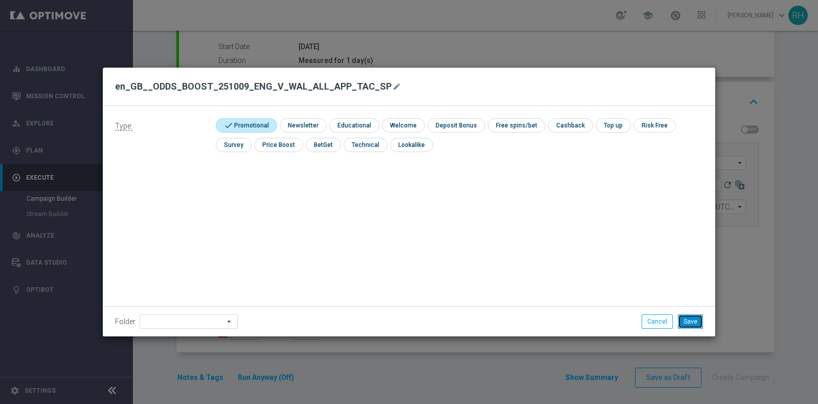
click at [692, 317] on button "Save" at bounding box center [690, 321] width 25 height 14
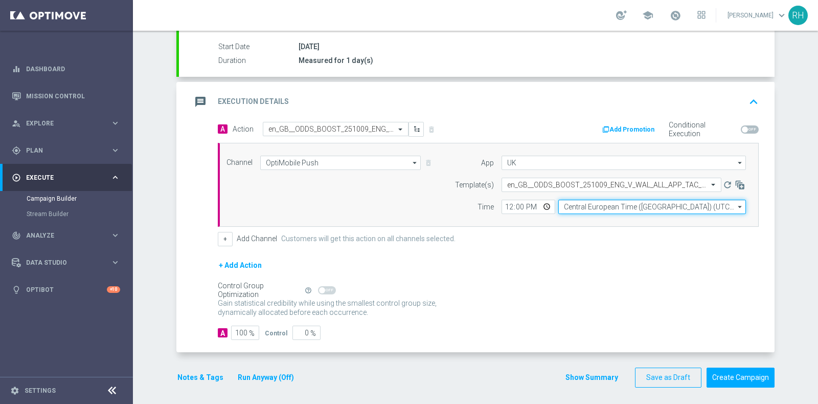
click at [562, 207] on input "Central European Time ([GEOGRAPHIC_DATA]) (UTC +02:00)" at bounding box center [652, 206] width 188 height 14
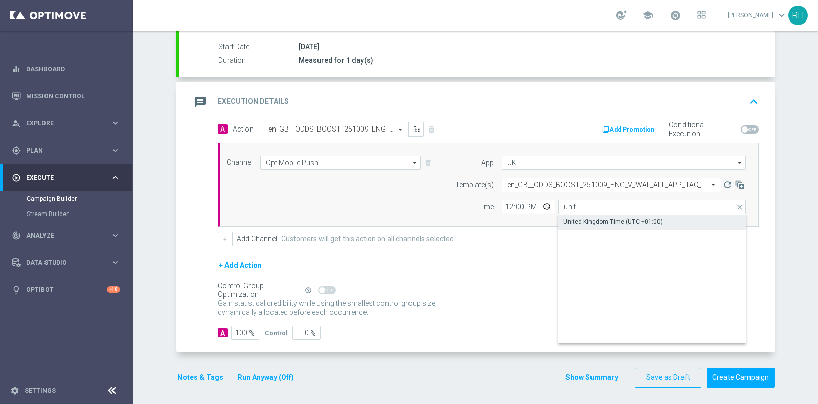
click at [565, 220] on div "United Kingdom Time (UTC +01:00)" at bounding box center [613, 221] width 99 height 9
type input "United Kingdom Time (UTC +01:00)"
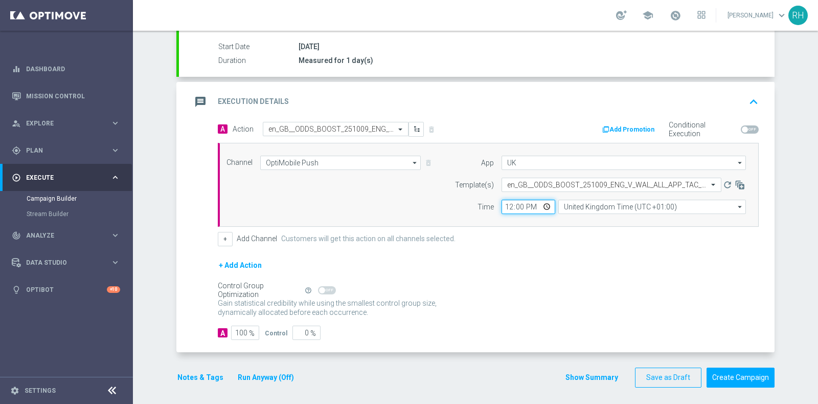
click at [510, 202] on input "12:00" at bounding box center [529, 206] width 54 height 14
click at [529, 213] on div "Channel OptiMobile Push OptiMobile Push arrow_drop_down Show Selected 1 of 26 S…" at bounding box center [488, 185] width 541 height 84
click at [518, 203] on input "18:00" at bounding box center [529, 206] width 54 height 14
type input "18:30"
click at [548, 232] on div "+ Add Channel Customers will get this action on all channels selected." at bounding box center [488, 239] width 541 height 14
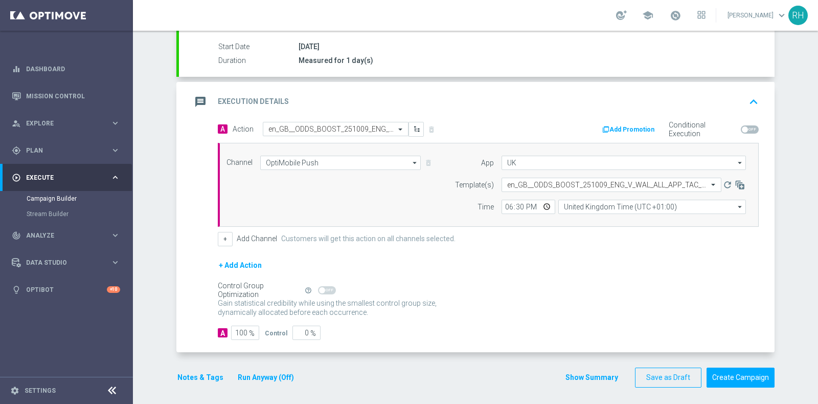
click at [494, 301] on div "Gain statistical credibility while using the smallest control group size, dynam…" at bounding box center [488, 308] width 541 height 25
click at [187, 373] on button "Notes & Tags" at bounding box center [200, 377] width 48 height 13
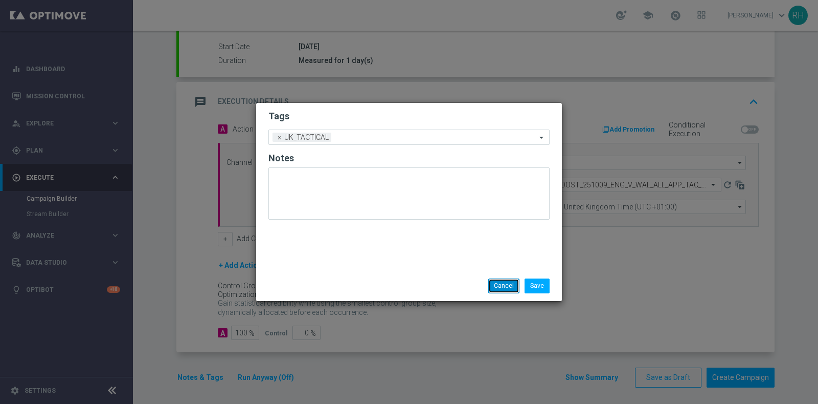
click at [501, 286] on button "Cancel" at bounding box center [503, 285] width 31 height 14
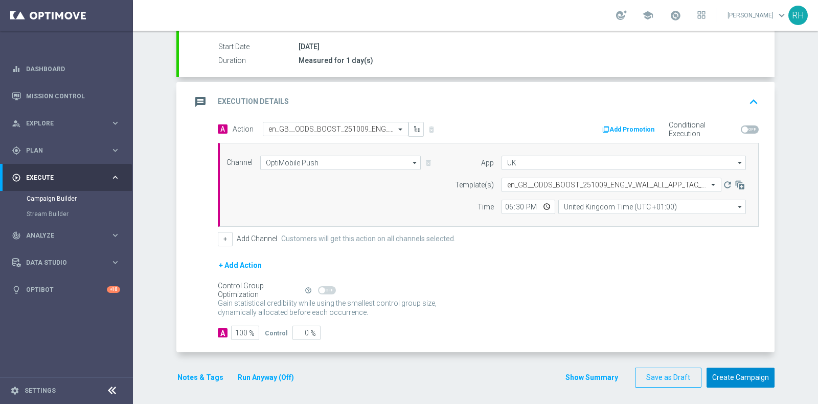
click at [745, 369] on button "Create Campaign" at bounding box center [741, 377] width 68 height 20
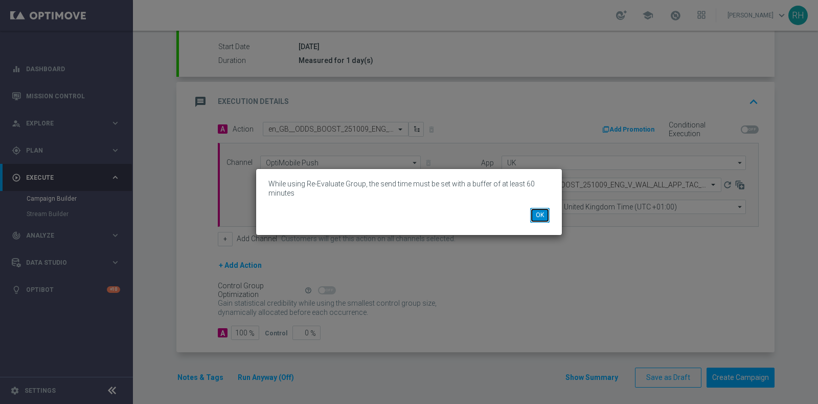
click at [541, 217] on button "OK" at bounding box center [539, 215] width 19 height 14
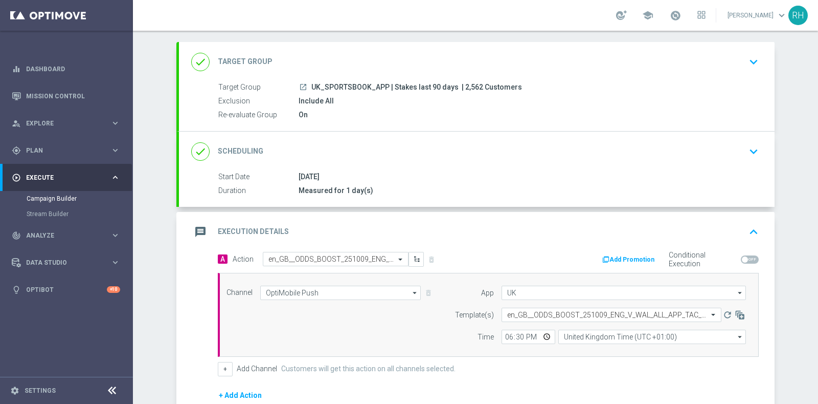
scroll to position [2, 0]
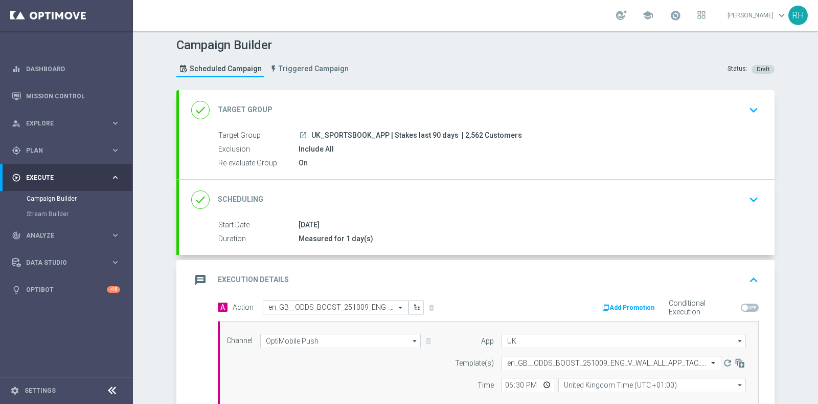
click at [525, 107] on div "done Target Group keyboard_arrow_down" at bounding box center [476, 109] width 571 height 19
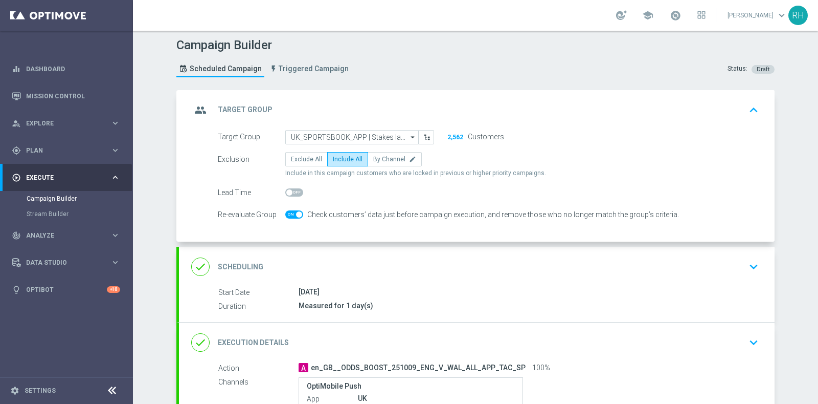
click at [296, 211] on span at bounding box center [299, 214] width 6 height 6
click at [296, 211] on input "checkbox" at bounding box center [294, 214] width 18 height 8
checkbox input "false"
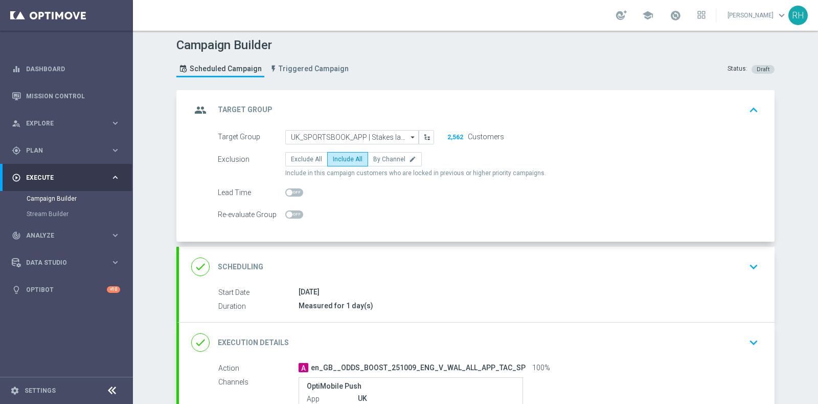
click at [634, 109] on div "group Target Group keyboard_arrow_up" at bounding box center [476, 109] width 571 height 19
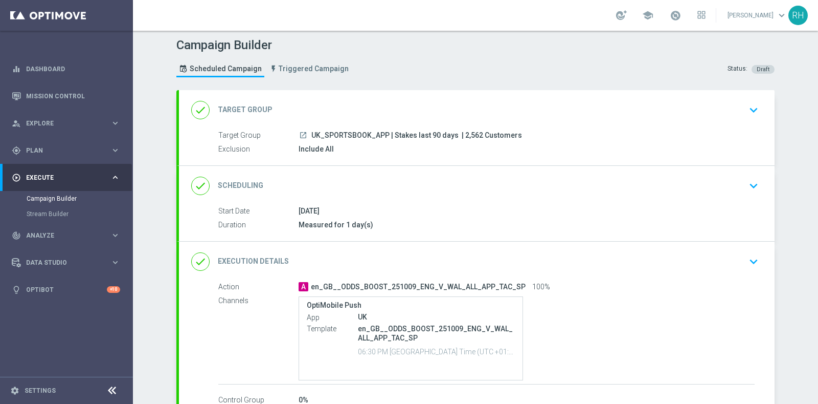
scroll to position [66, 0]
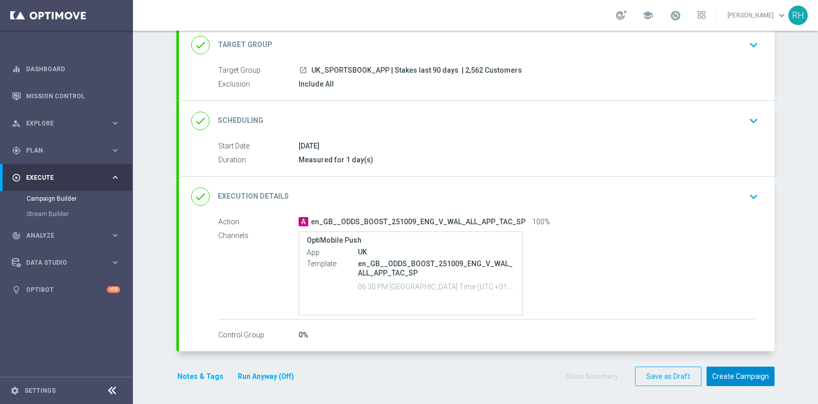
click at [729, 368] on button "Create Campaign" at bounding box center [741, 376] width 68 height 20
